Goal: Communication & Community: Answer question/provide support

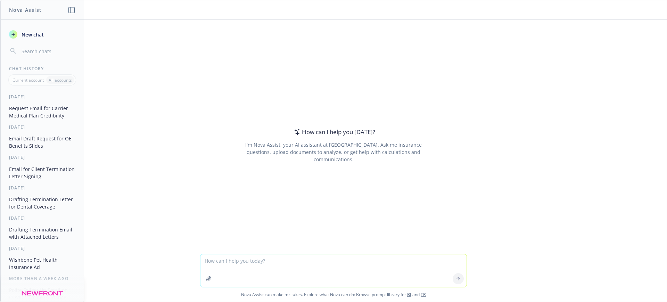
click at [206, 279] on icon "button" at bounding box center [208, 278] width 5 height 5
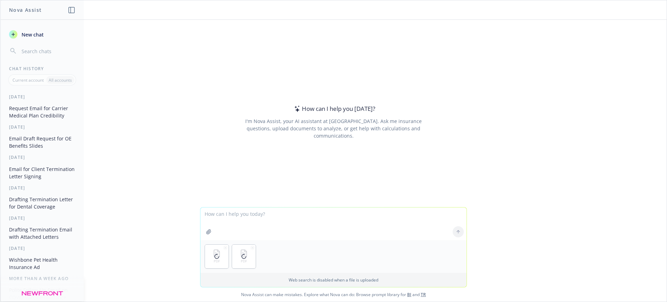
click at [283, 219] on textarea at bounding box center [333, 223] width 266 height 33
type textarea "c"
type textarea "Can you compare these documents and highlight any data that has changed from th…"
click at [456, 233] on icon at bounding box center [458, 231] width 5 height 5
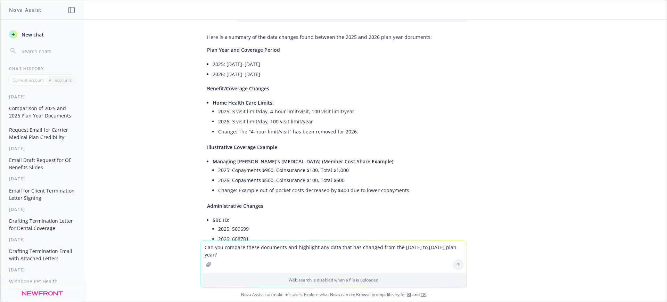
scroll to position [87, 0]
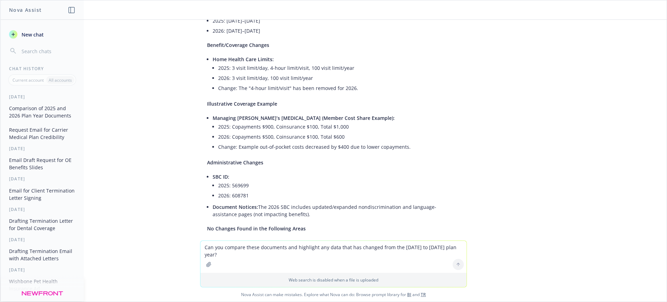
drag, startPoint x: 279, startPoint y: 159, endPoint x: 264, endPoint y: 156, distance: 14.9
drag, startPoint x: 264, startPoint y: 156, endPoint x: 173, endPoint y: 126, distance: 96.3
click at [173, 126] on div "pdf 2026 Kaiser SCAL SBC Unity.pdf pdf 2025 Kaiser SCR SBC Unity.pdf Can you co…" at bounding box center [333, 130] width 666 height 221
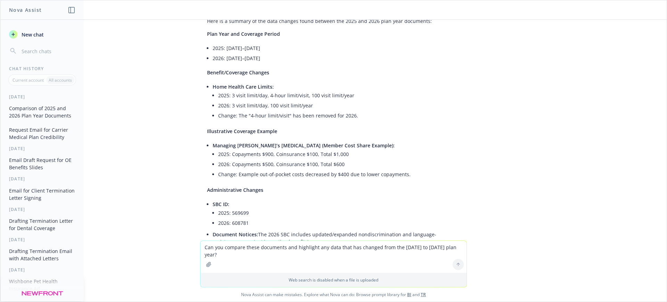
scroll to position [16, 0]
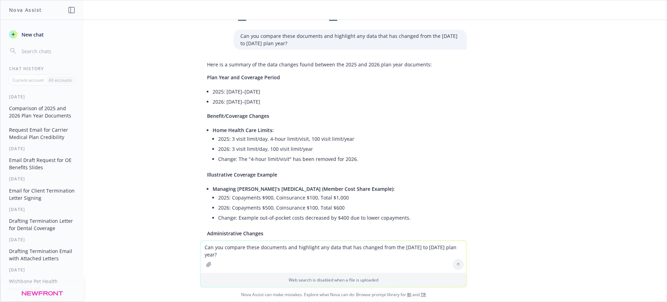
click at [30, 143] on button "Request Email for Carrier Medical Plan Credibility" at bounding box center [42, 133] width 72 height 19
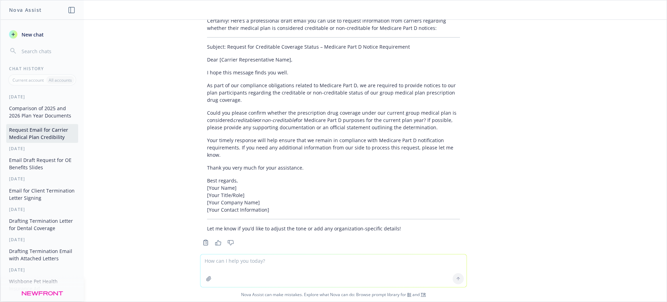
scroll to position [42, 0]
